Goal: Information Seeking & Learning: Learn about a topic

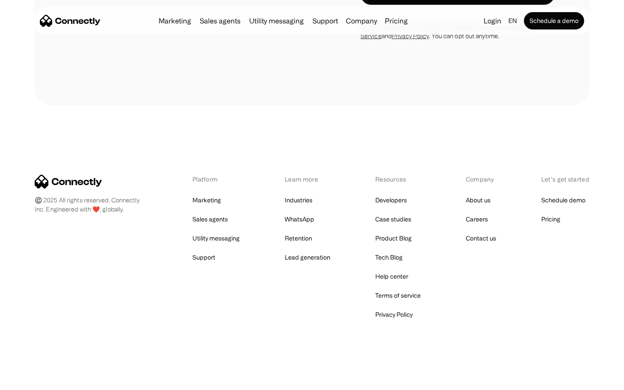
scroll to position [2646, 0]
